Goal: Information Seeking & Learning: Find specific page/section

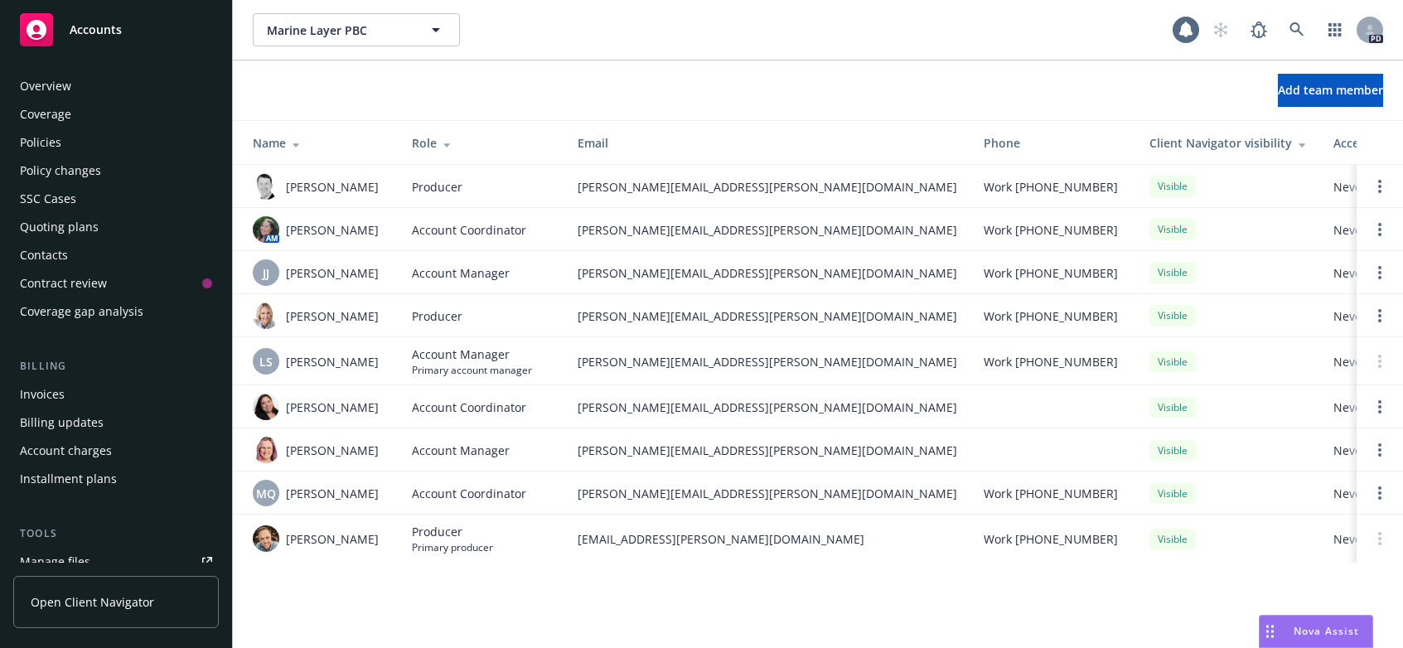
scroll to position [432, 0]
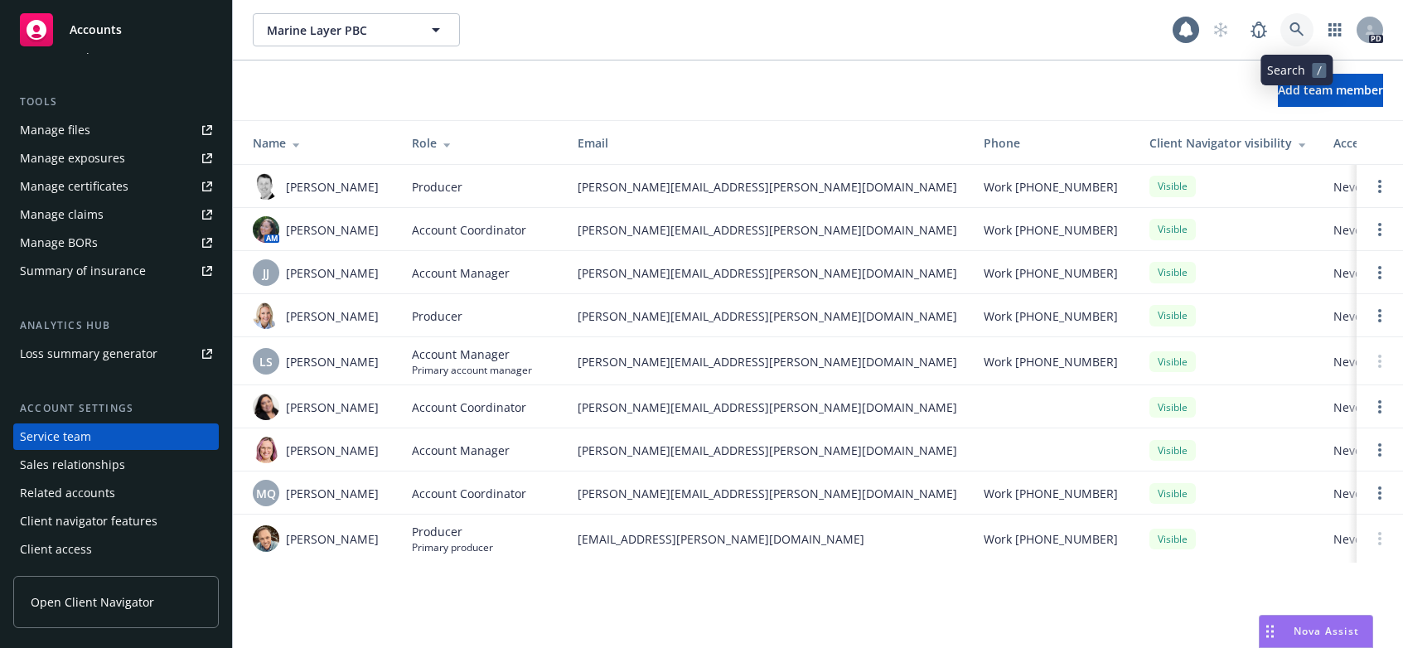
click at [1295, 29] on icon at bounding box center [1297, 29] width 15 height 15
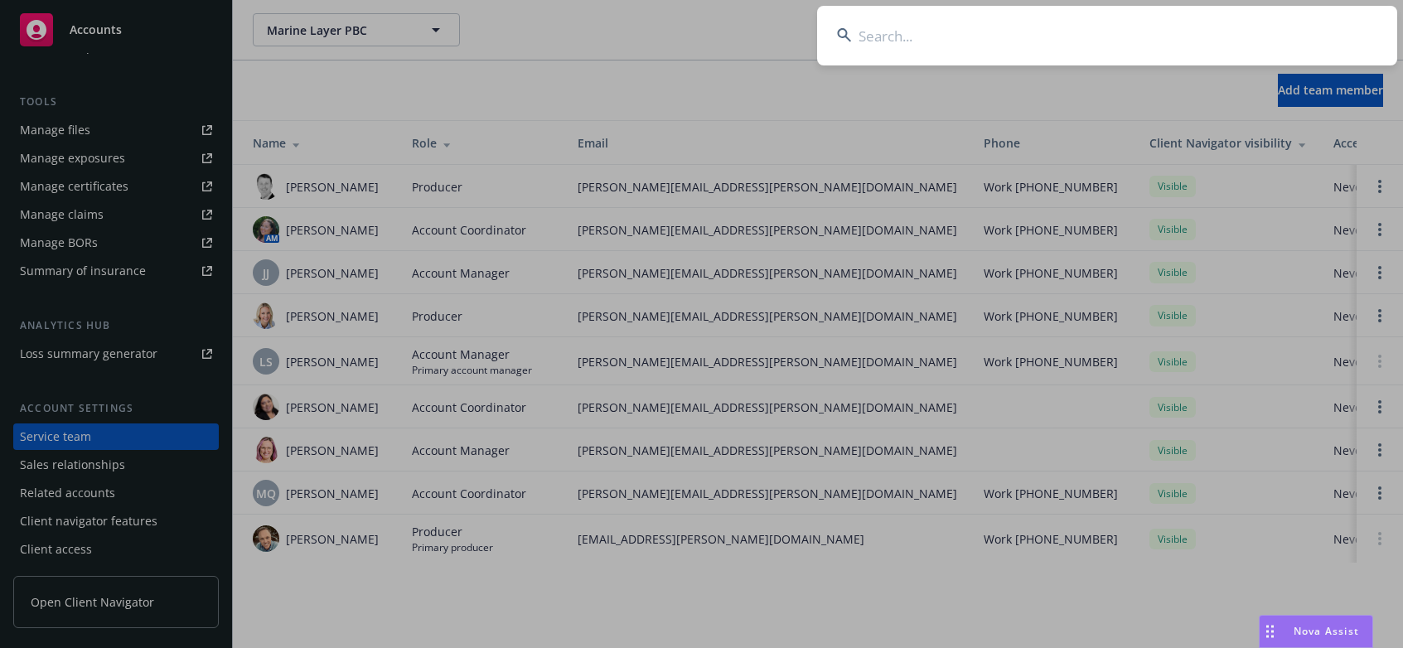
click at [901, 34] on input at bounding box center [1107, 36] width 580 height 60
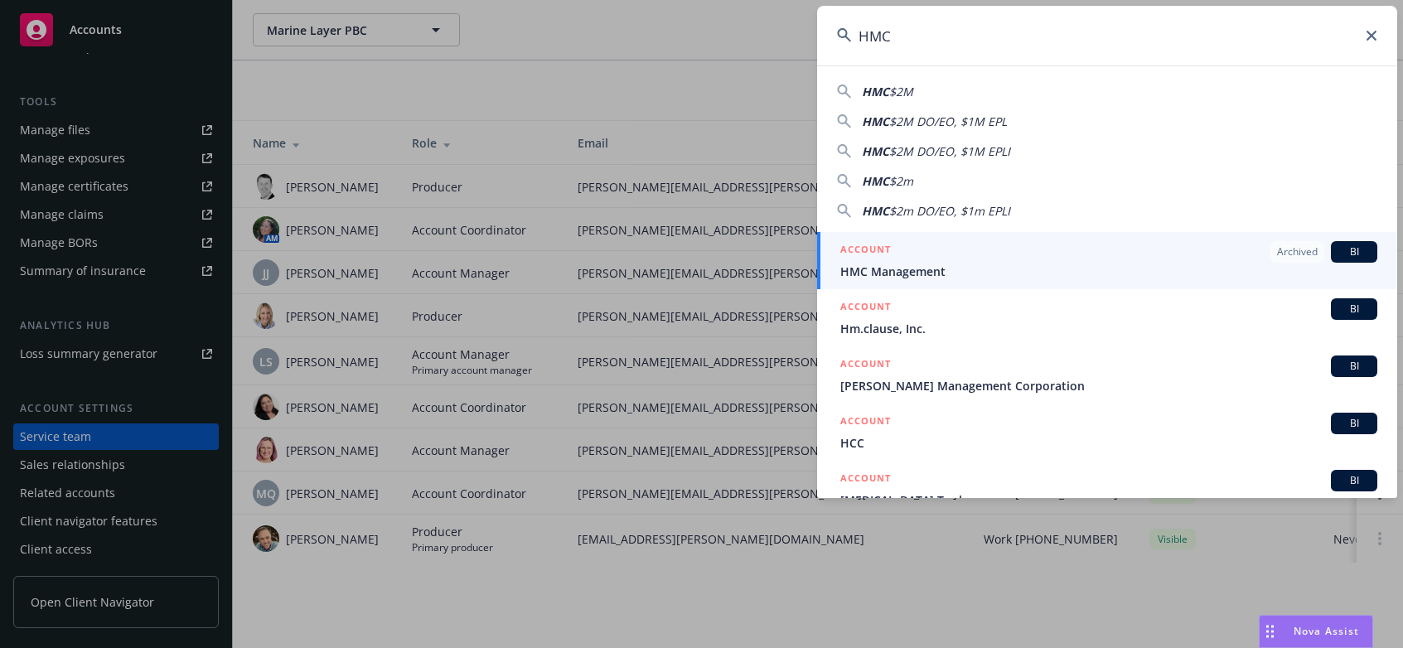
type input "HMC"
click at [909, 269] on span "HMC Management" at bounding box center [1109, 271] width 537 height 17
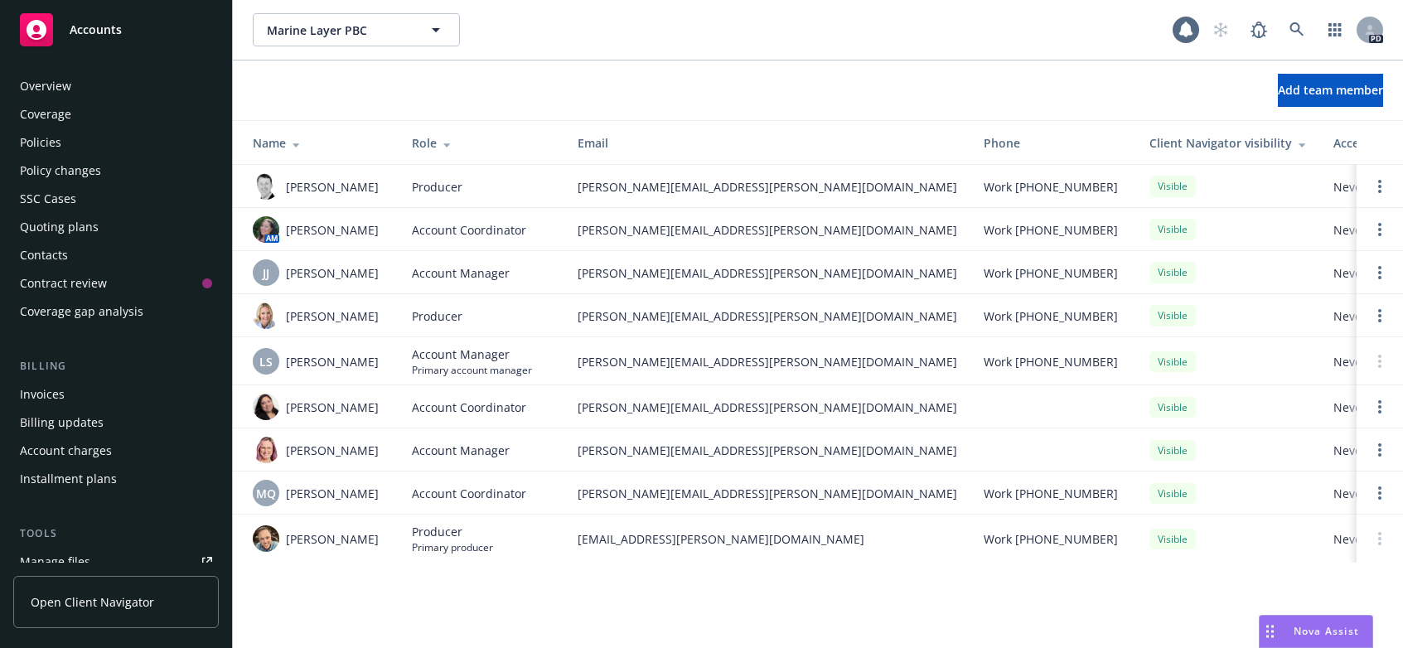
scroll to position [432, 0]
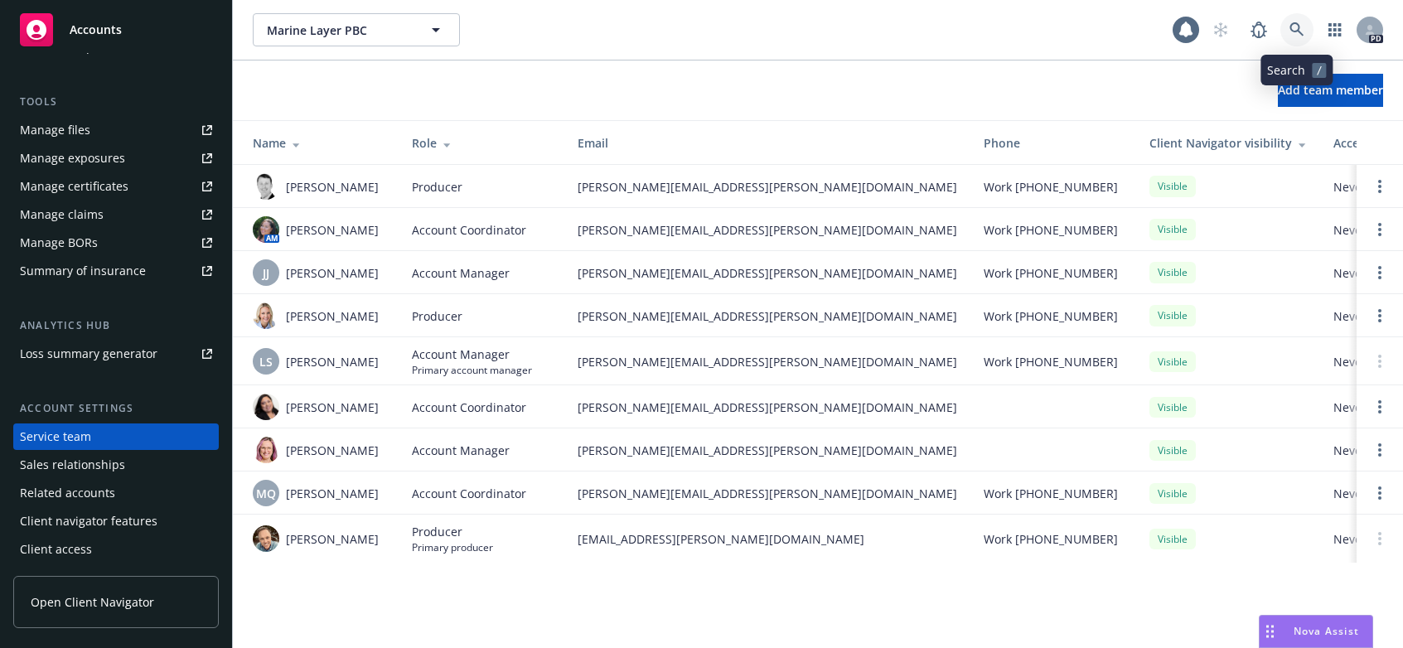
click at [1299, 24] on icon at bounding box center [1297, 29] width 15 height 15
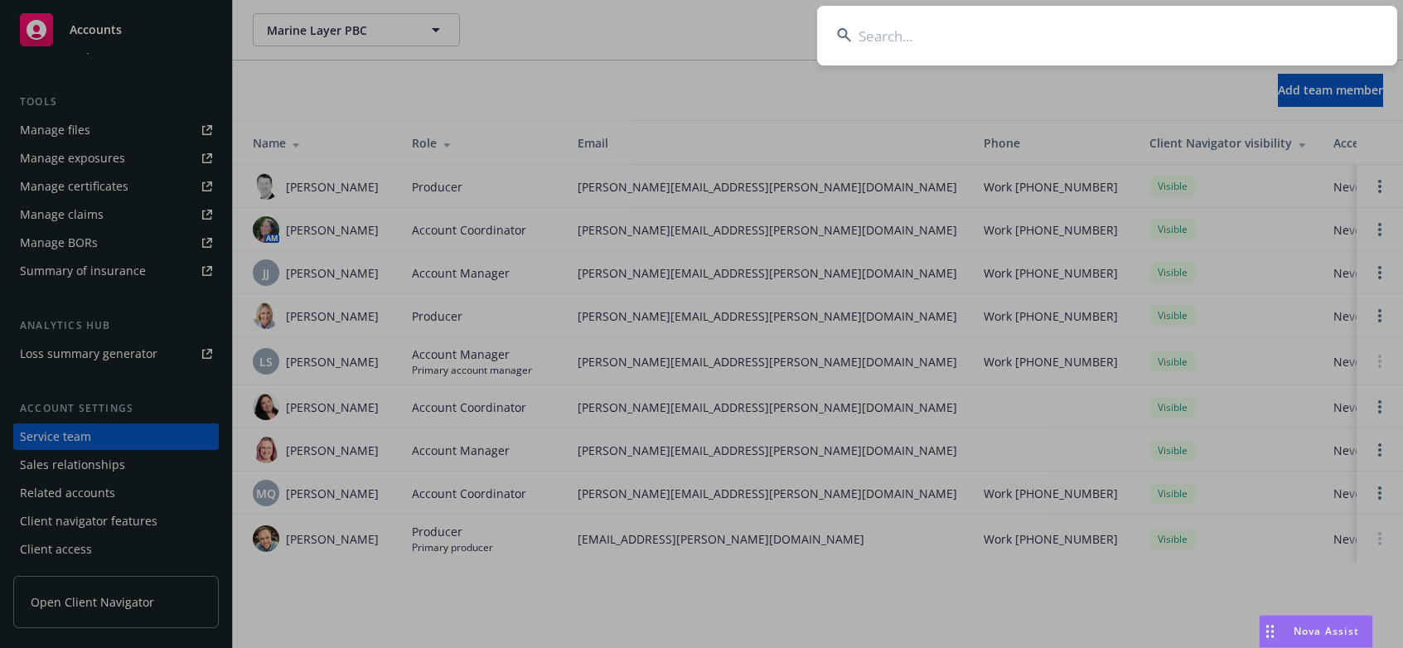
click at [921, 41] on input at bounding box center [1107, 36] width 580 height 60
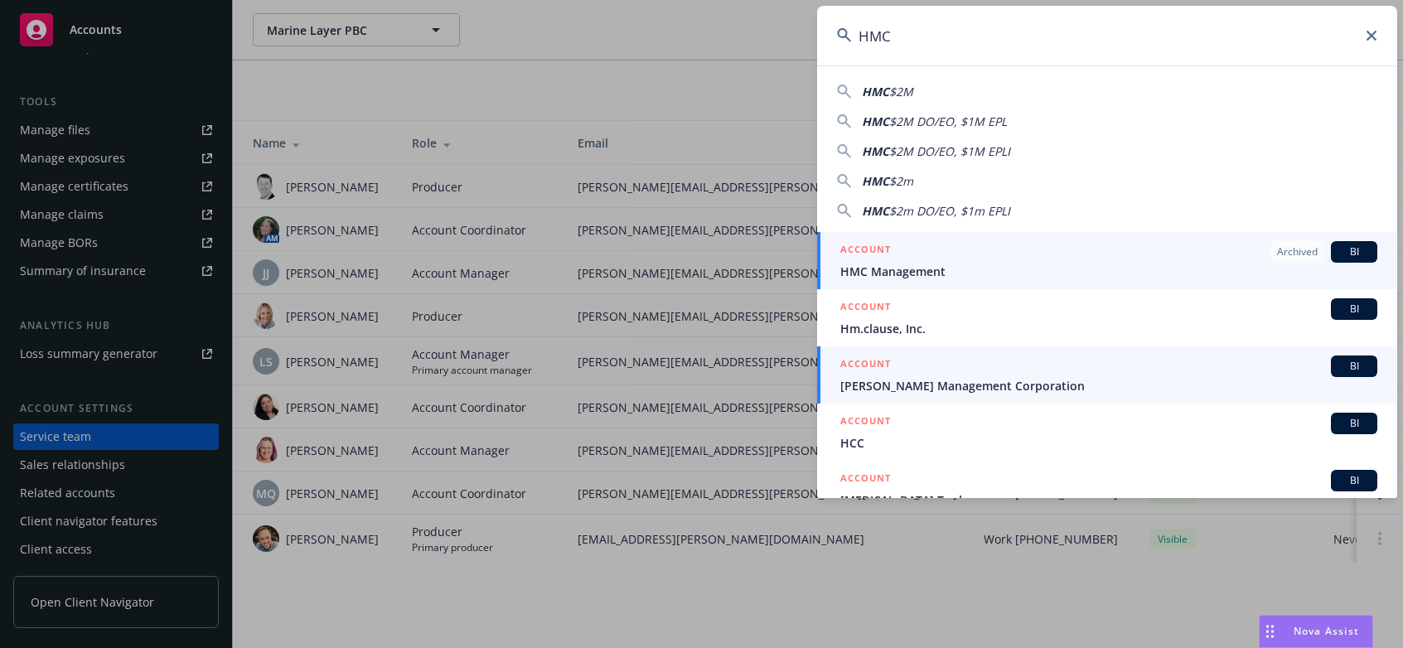
type input "HMC"
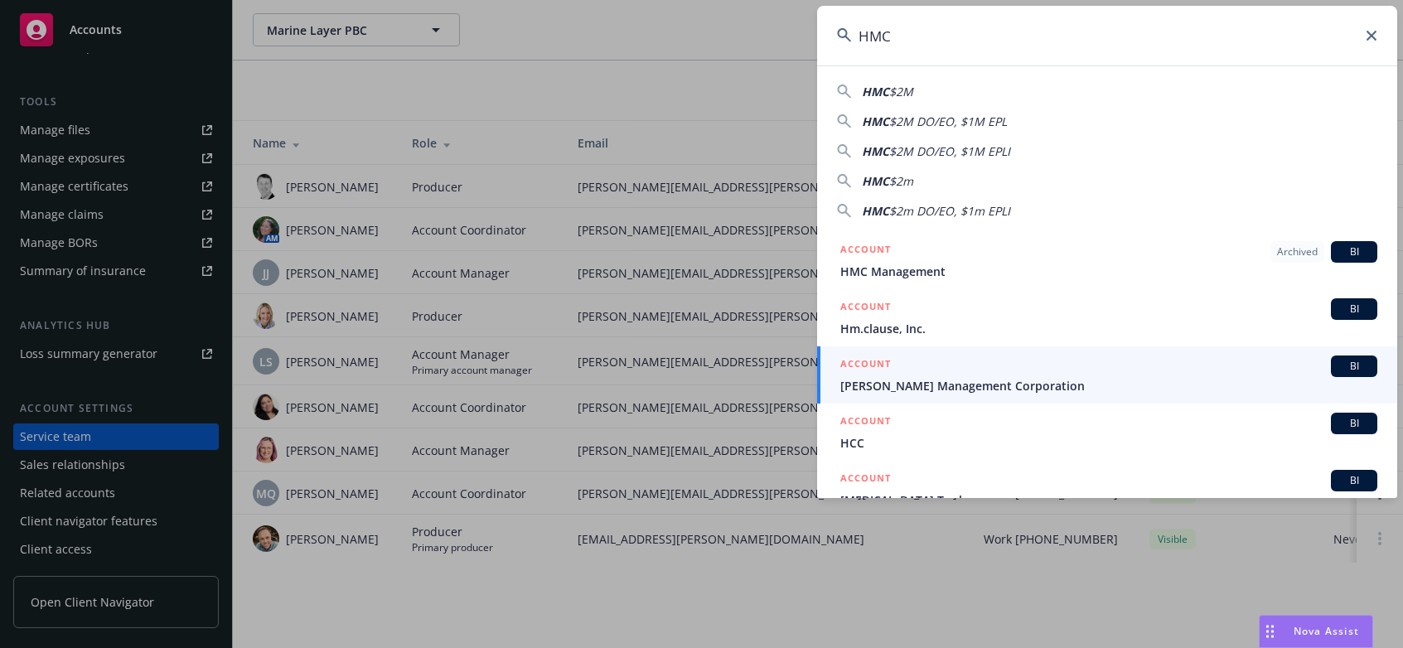
click at [909, 376] on div "ACCOUNT BI" at bounding box center [1109, 367] width 537 height 22
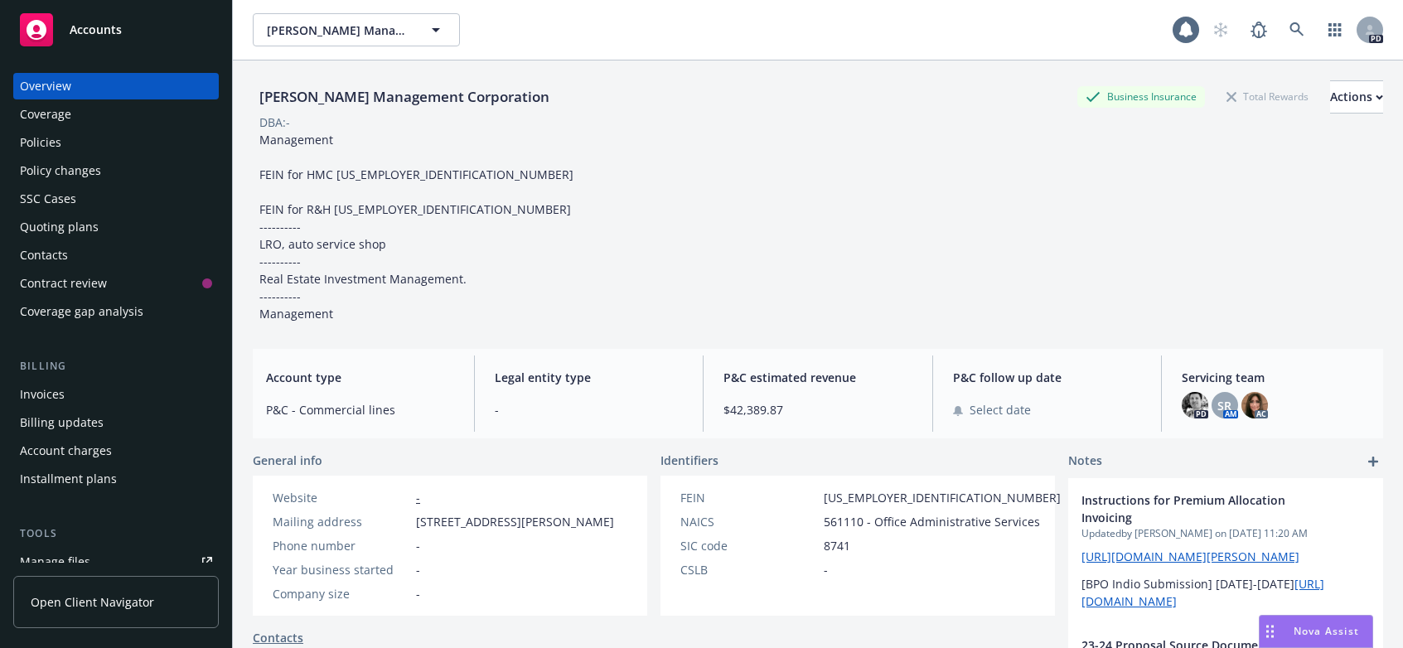
click at [39, 144] on div "Policies" at bounding box center [40, 142] width 41 height 27
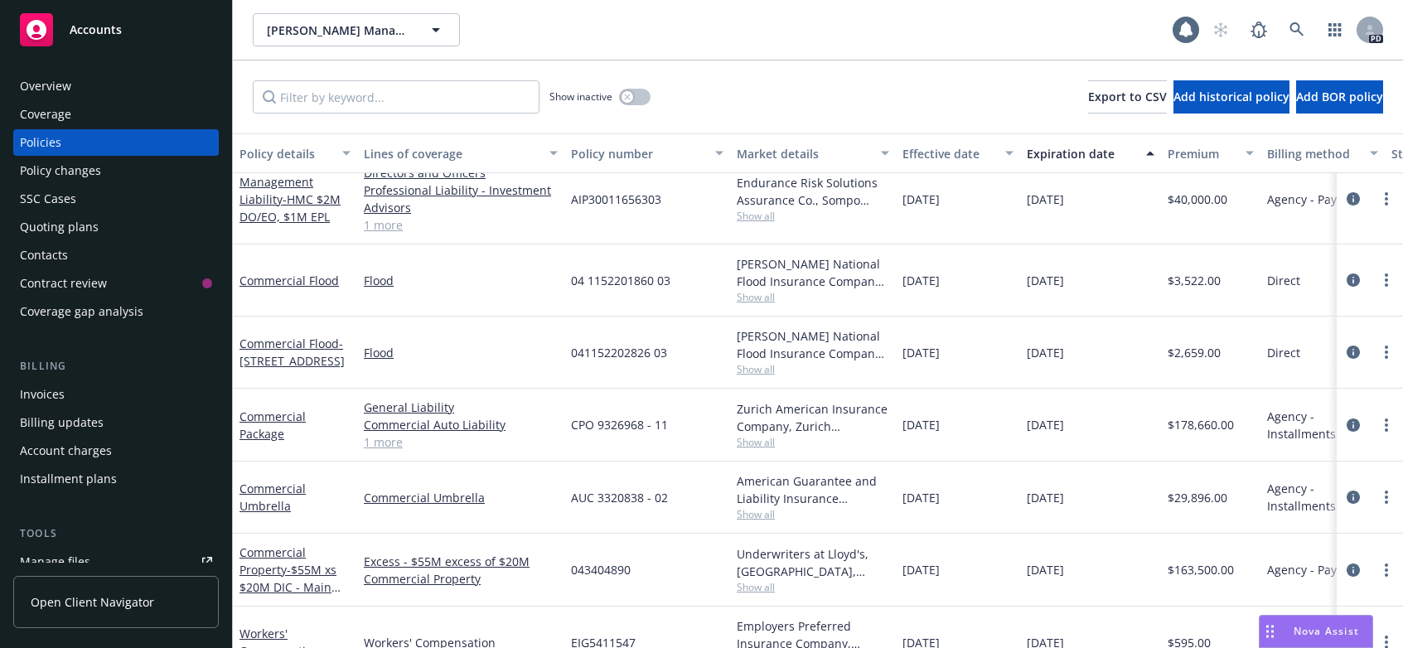
scroll to position [662, 0]
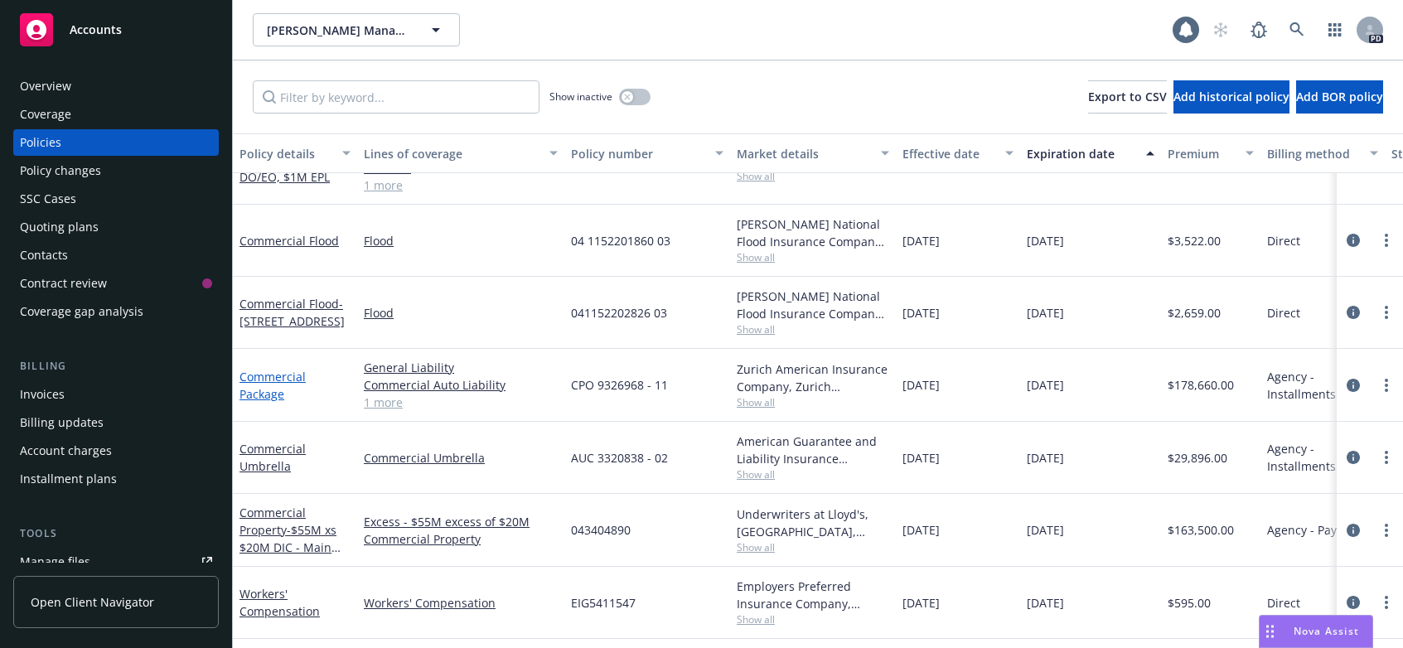
click at [259, 381] on link "Commercial Package" at bounding box center [273, 385] width 66 height 33
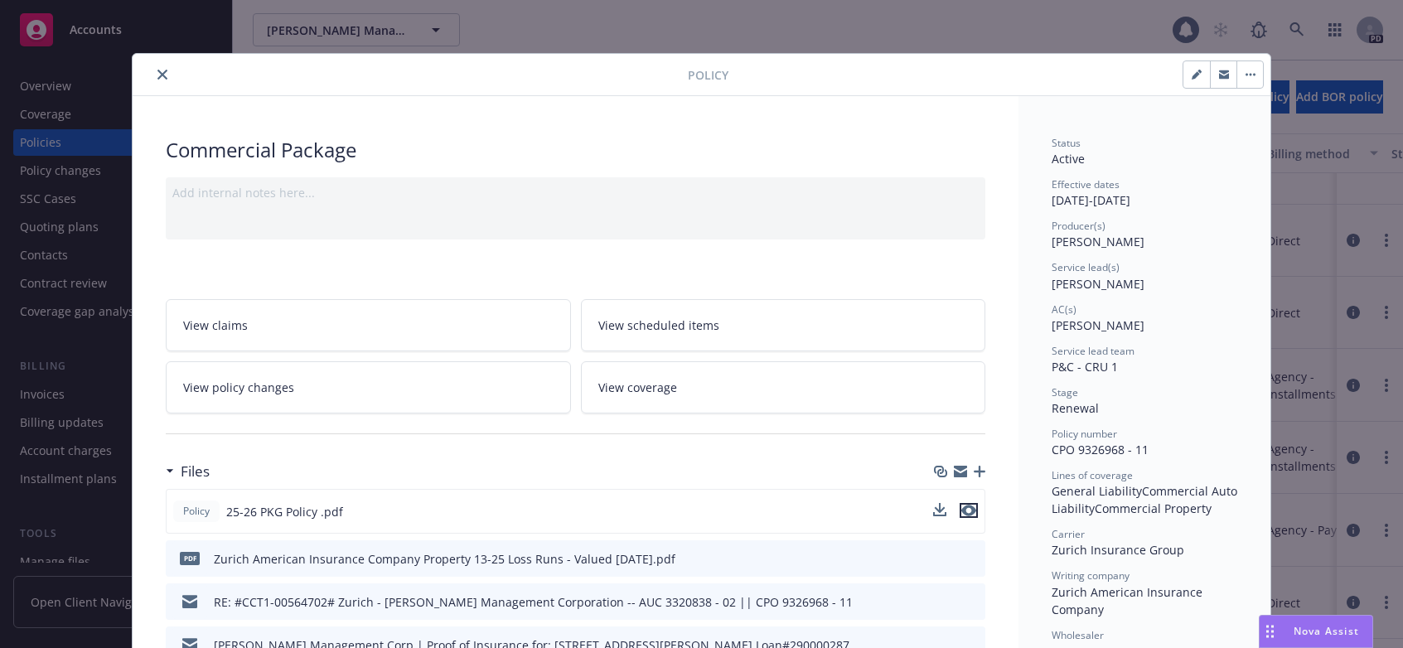
click at [970, 510] on icon "preview file" at bounding box center [969, 511] width 15 height 12
